Goal: Transaction & Acquisition: Book appointment/travel/reservation

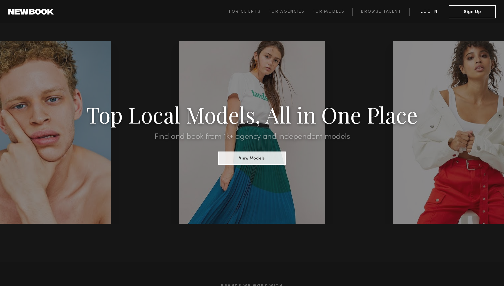
click at [428, 12] on link "Log in" at bounding box center [428, 12] width 39 height 8
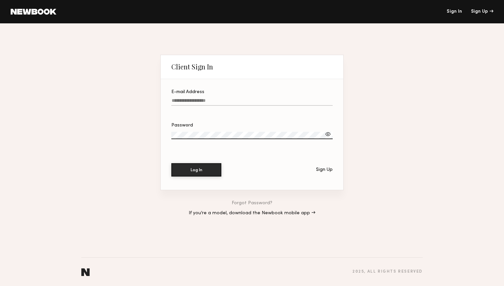
type input "**********"
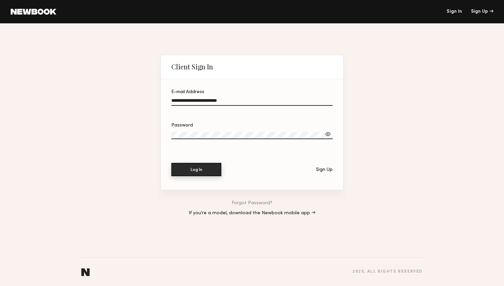
click at [204, 171] on button "Log In" at bounding box center [196, 169] width 50 height 13
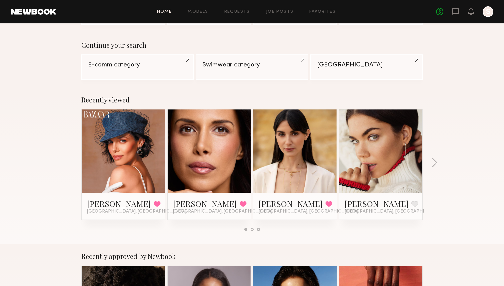
scroll to position [45, 0]
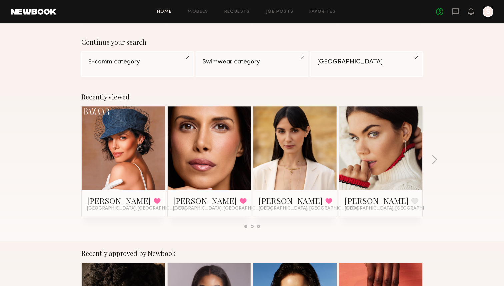
click at [375, 149] on link at bounding box center [381, 147] width 41 height 83
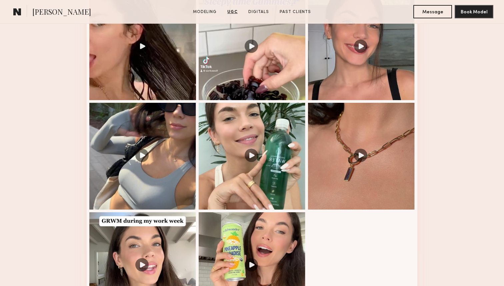
scroll to position [884, 0]
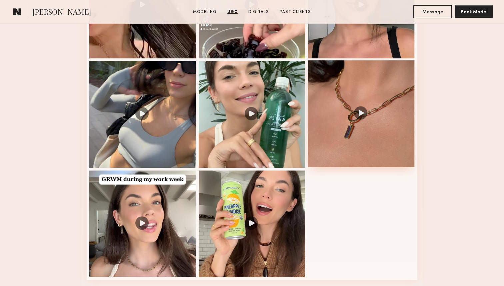
click at [349, 130] on div at bounding box center [361, 113] width 107 height 107
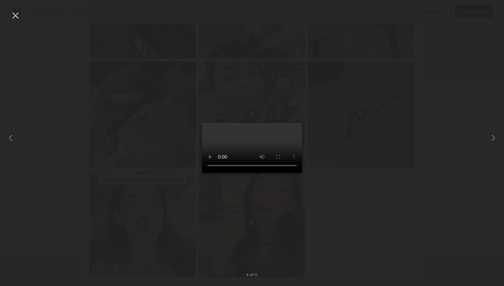
click at [17, 15] on div at bounding box center [15, 15] width 11 height 11
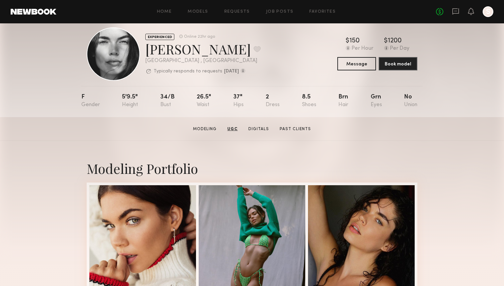
scroll to position [0, 0]
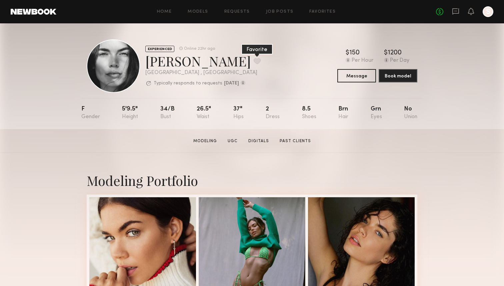
click at [254, 61] on button at bounding box center [257, 61] width 7 height 6
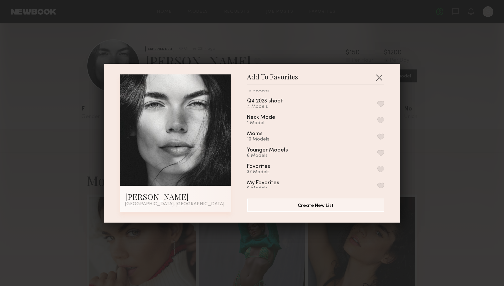
scroll to position [100, 0]
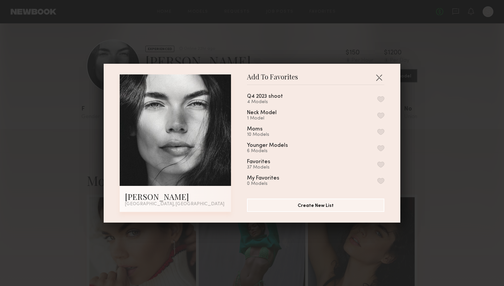
click at [380, 161] on button "button" at bounding box center [380, 164] width 7 height 6
click at [379, 77] on button "button" at bounding box center [379, 77] width 11 height 11
